Goal: Check status

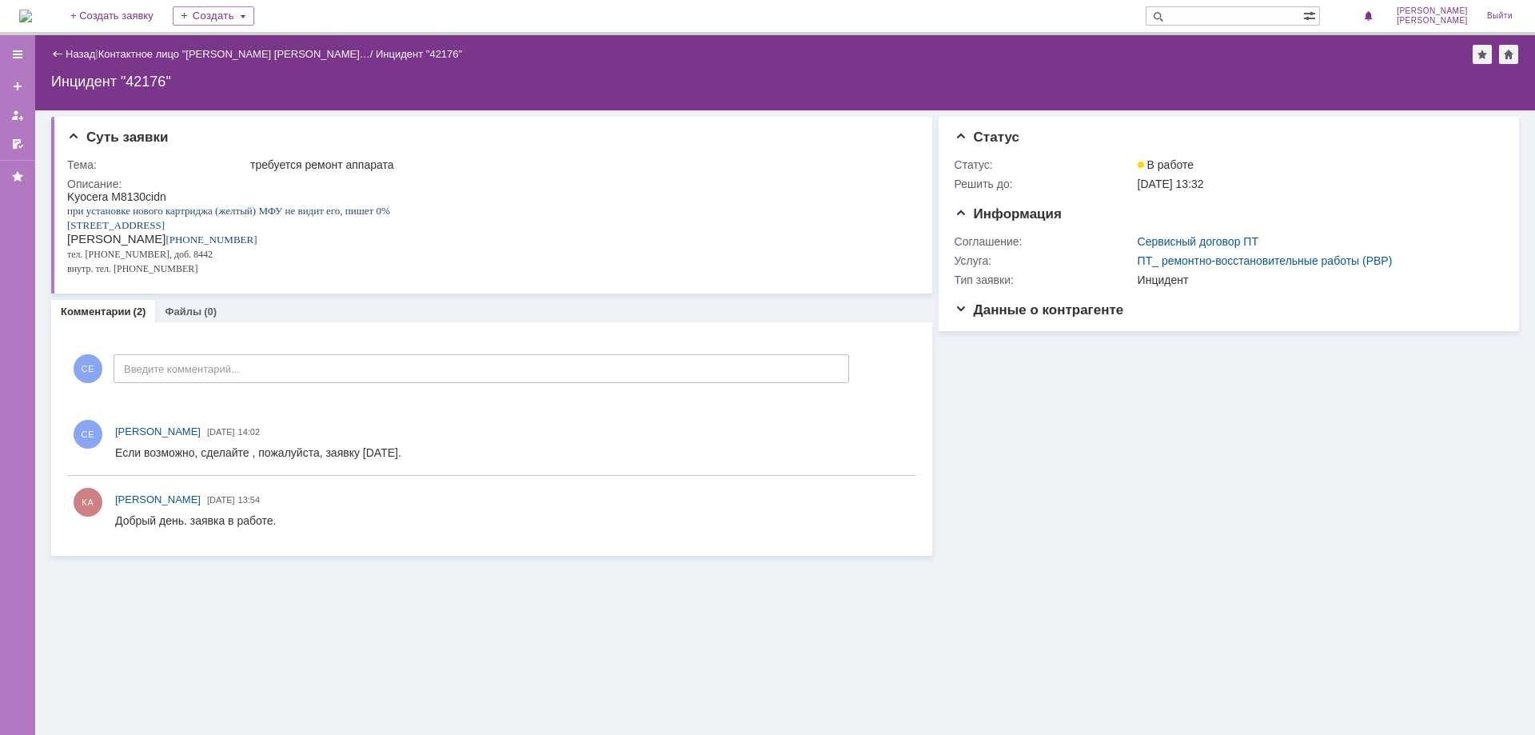
click at [92, 312] on link "Комментарии" at bounding box center [96, 311] width 70 height 12
click at [53, 54] on div "Назад" at bounding box center [73, 54] width 44 height 12
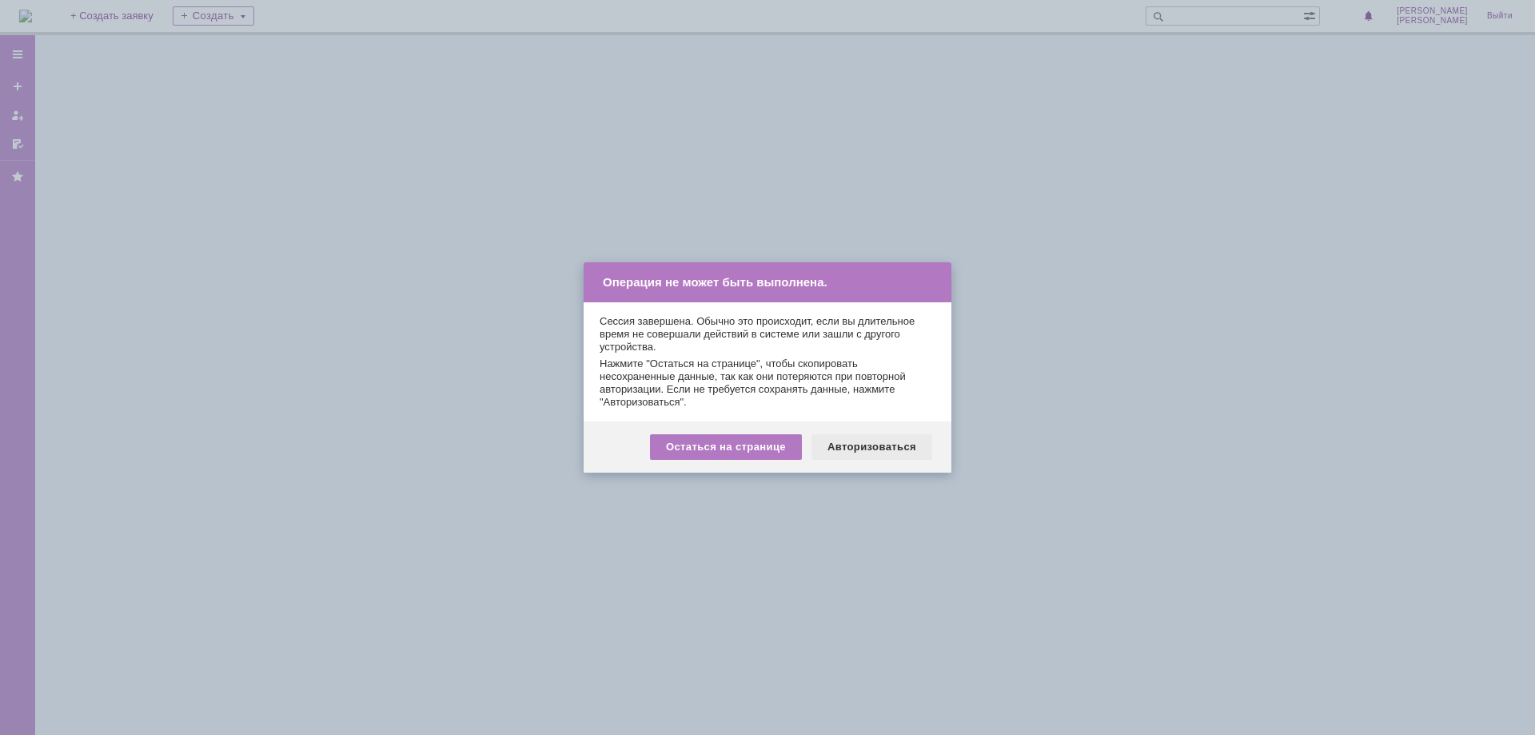
click at [857, 445] on div "Авторизоваться" at bounding box center [871, 447] width 121 height 26
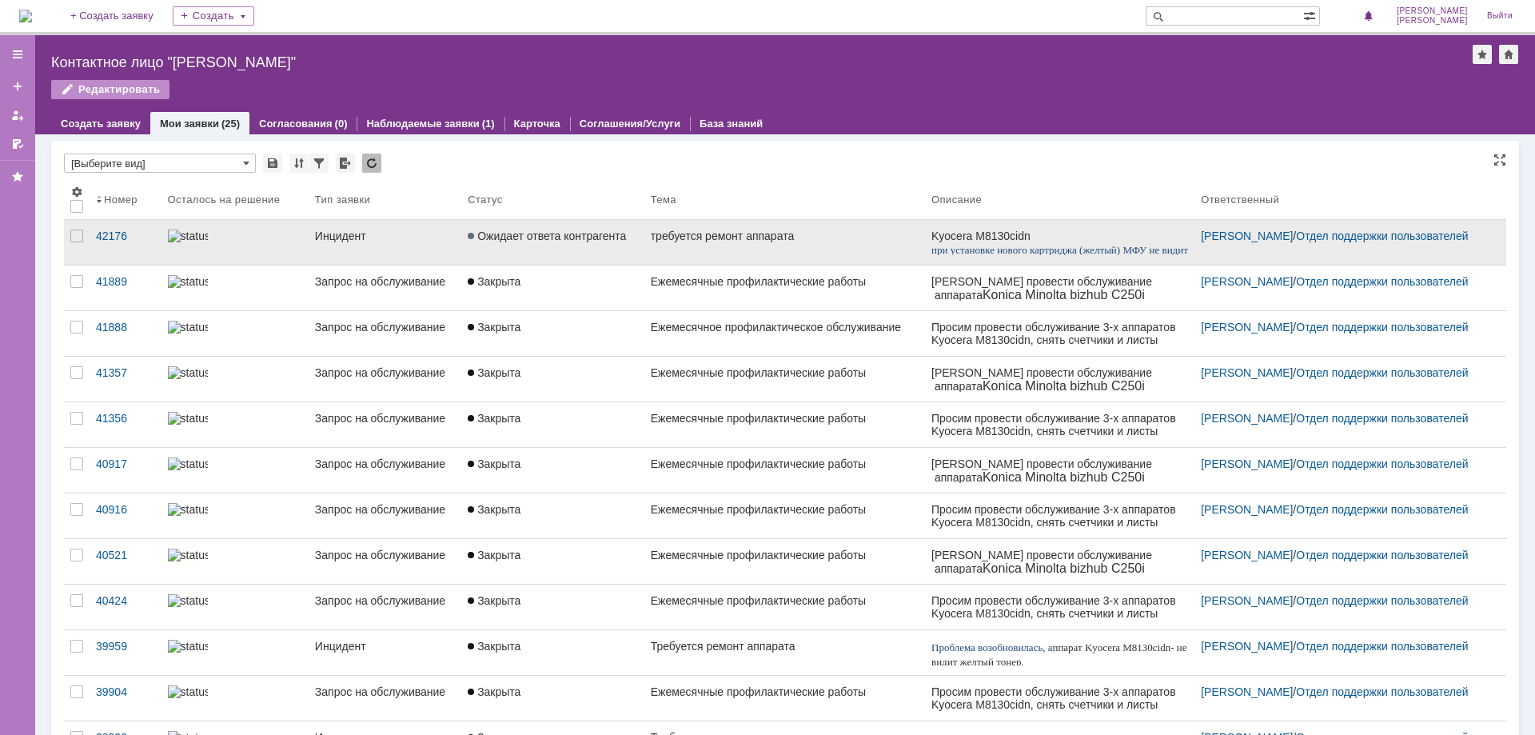
click at [557, 234] on span "Ожидает ответа контрагента" at bounding box center [547, 235] width 158 height 13
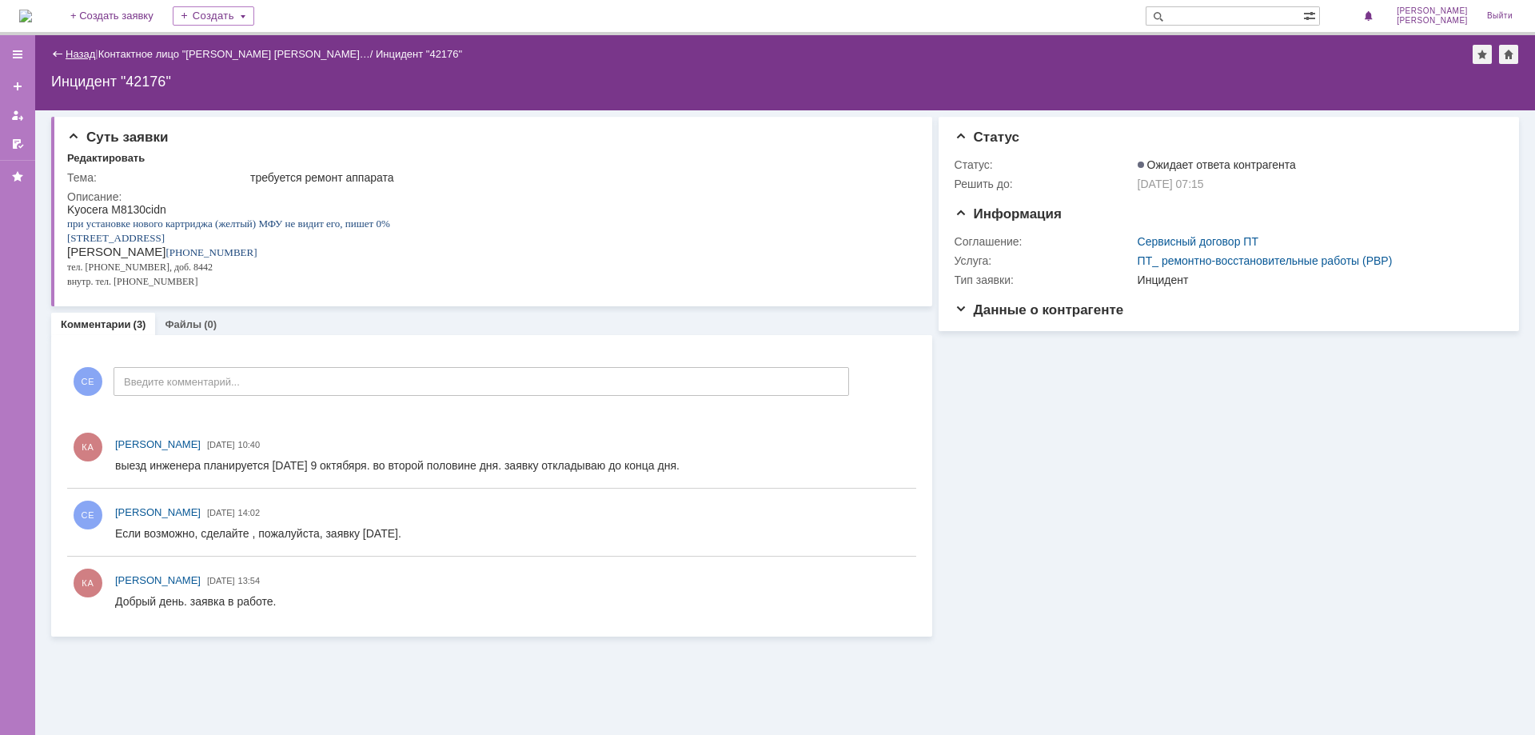
click at [74, 49] on link "Назад" at bounding box center [81, 54] width 30 height 12
